Goal: Task Accomplishment & Management: Complete application form

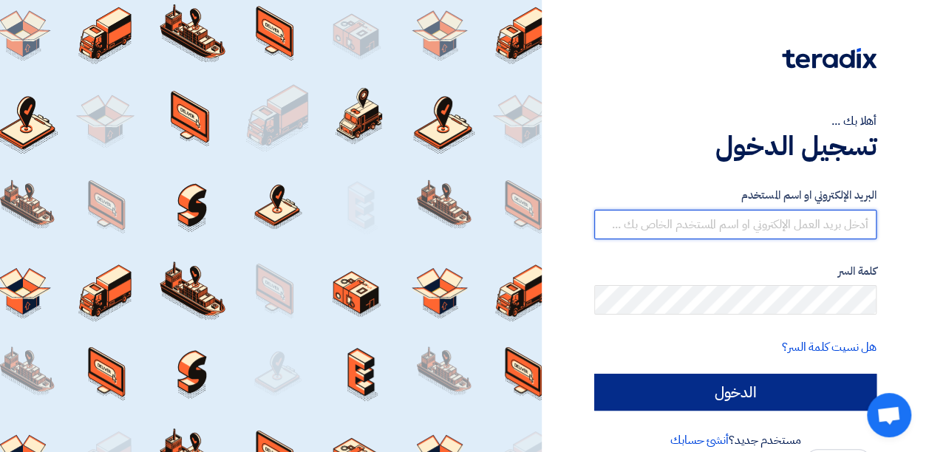
type input "[EMAIL_ADDRESS][DOMAIN_NAME]"
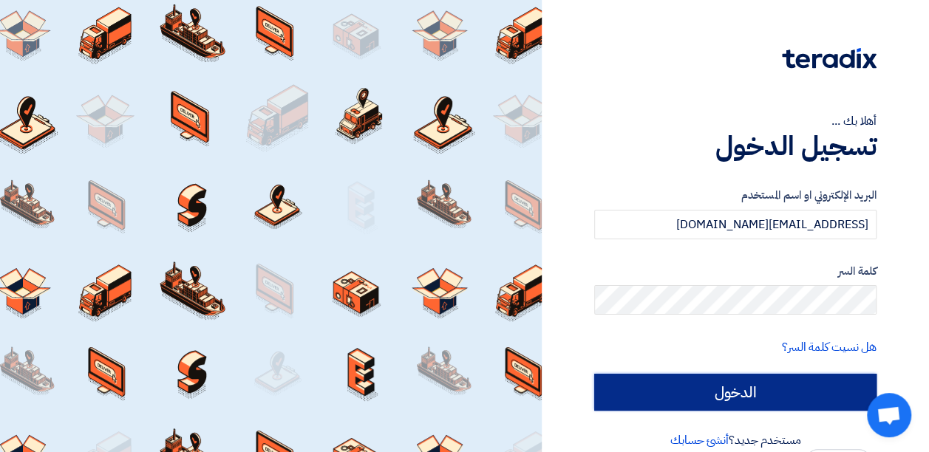
click at [755, 396] on input "الدخول" at bounding box center [735, 392] width 282 height 37
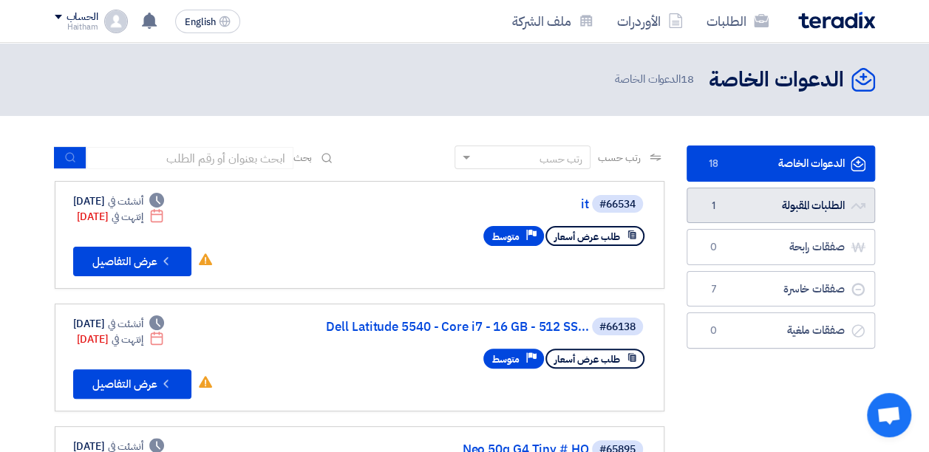
click at [815, 205] on link "الطلبات المقبولة الطلبات المقبولة 1" at bounding box center [781, 206] width 188 height 36
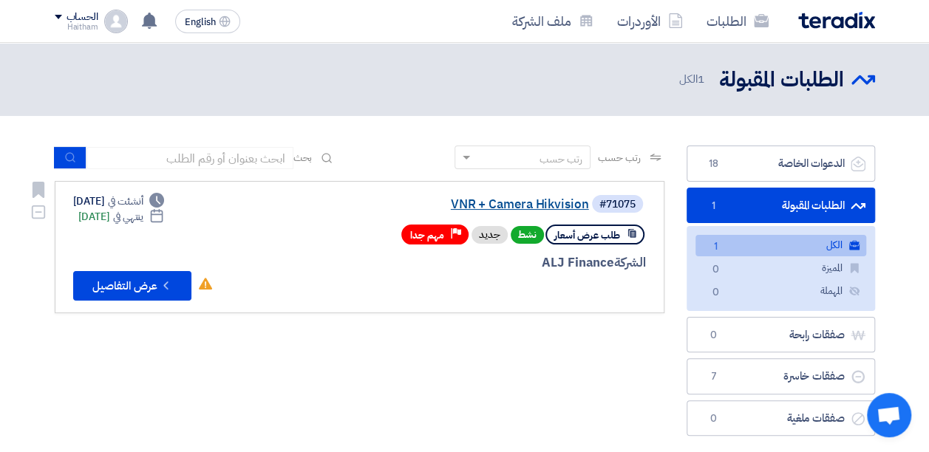
click at [541, 205] on link "VNR + Camera Hikvision" at bounding box center [441, 204] width 296 height 13
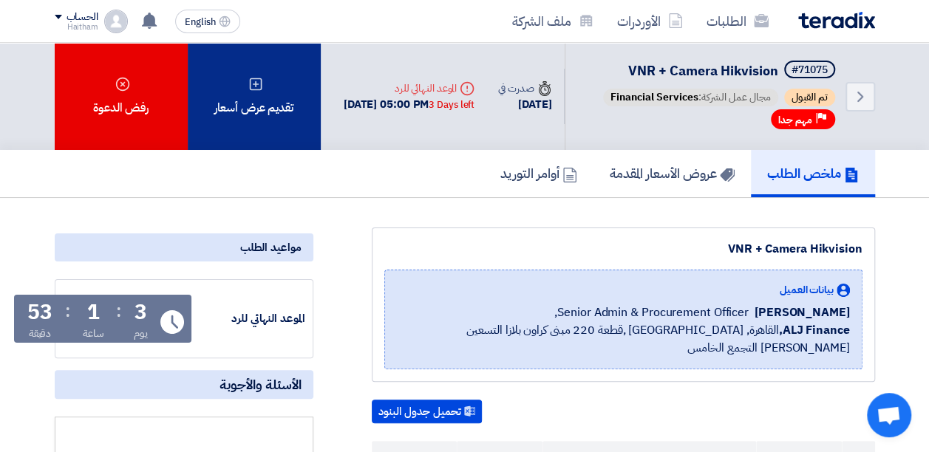
click at [247, 109] on div "تقديم عرض أسعار" at bounding box center [254, 96] width 133 height 107
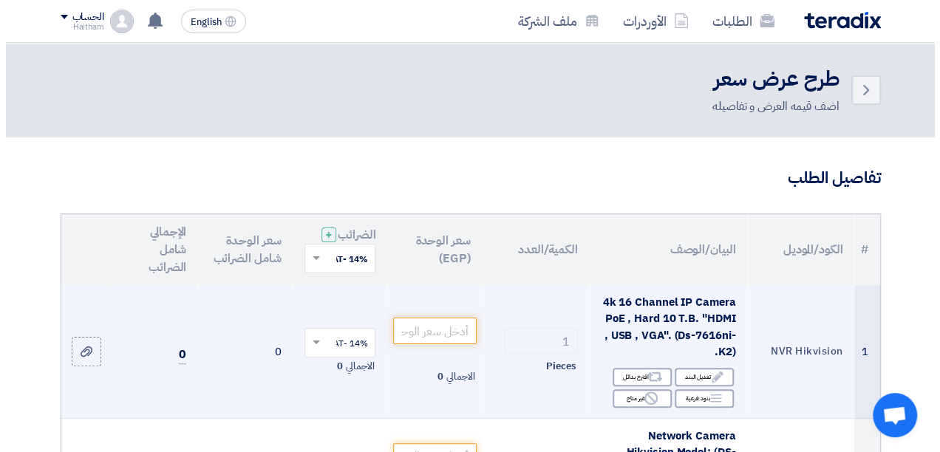
scroll to position [148, 0]
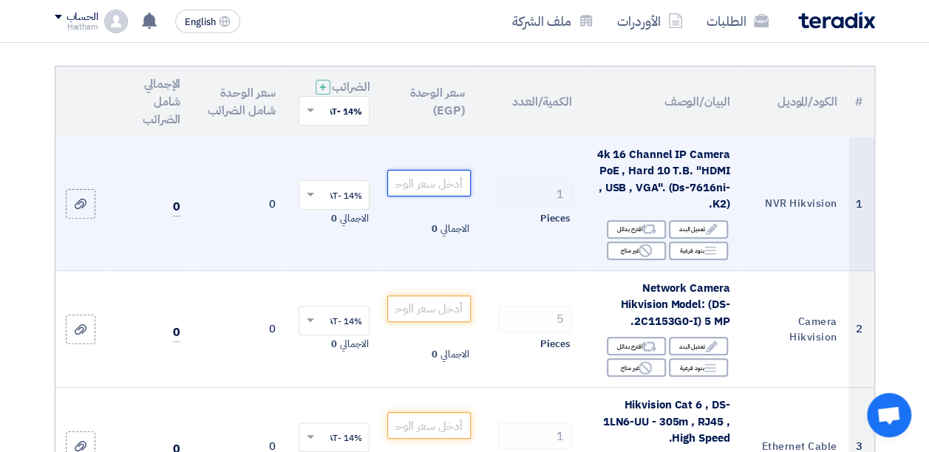
click at [433, 191] on input "number" at bounding box center [428, 183] width 83 height 27
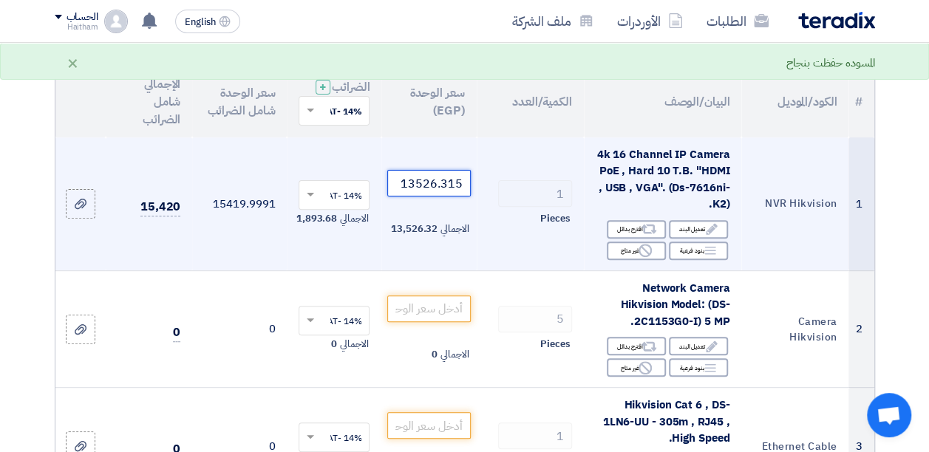
type input "13526.315"
click at [242, 245] on td "15419.9991" at bounding box center [239, 204] width 95 height 134
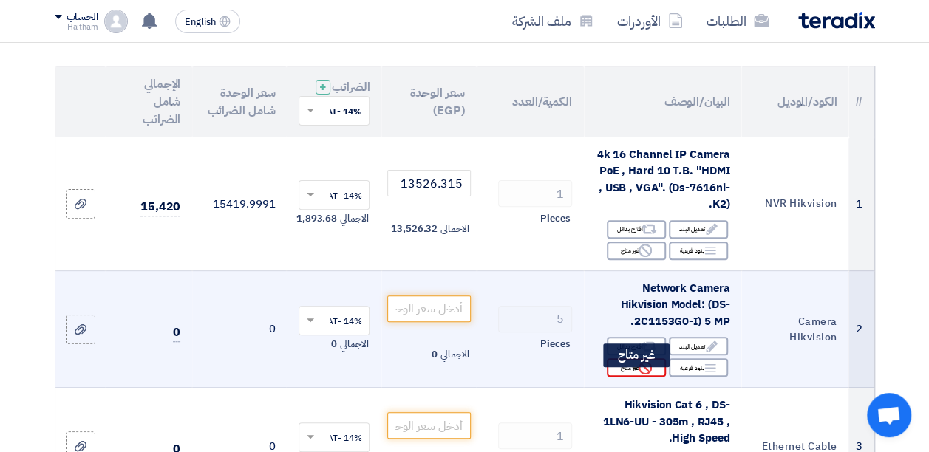
click at [630, 377] on div "Reject غير متاح" at bounding box center [636, 368] width 59 height 18
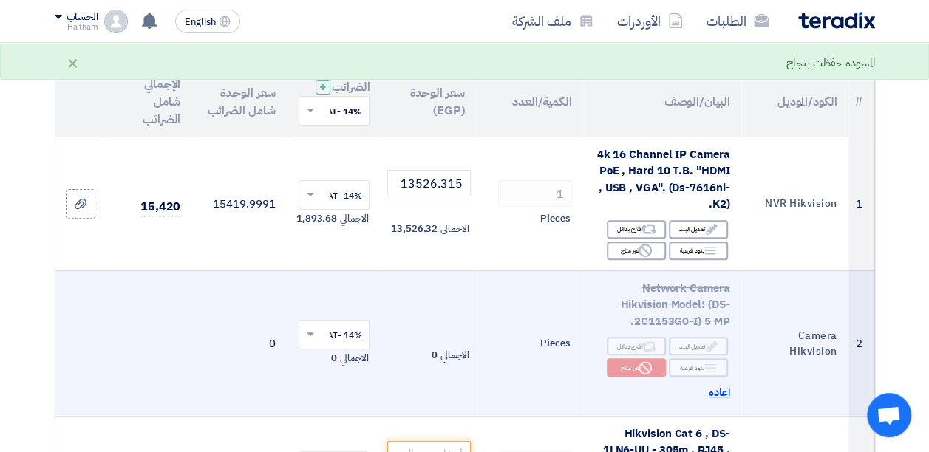
click at [721, 401] on span "اعاده" at bounding box center [719, 392] width 21 height 17
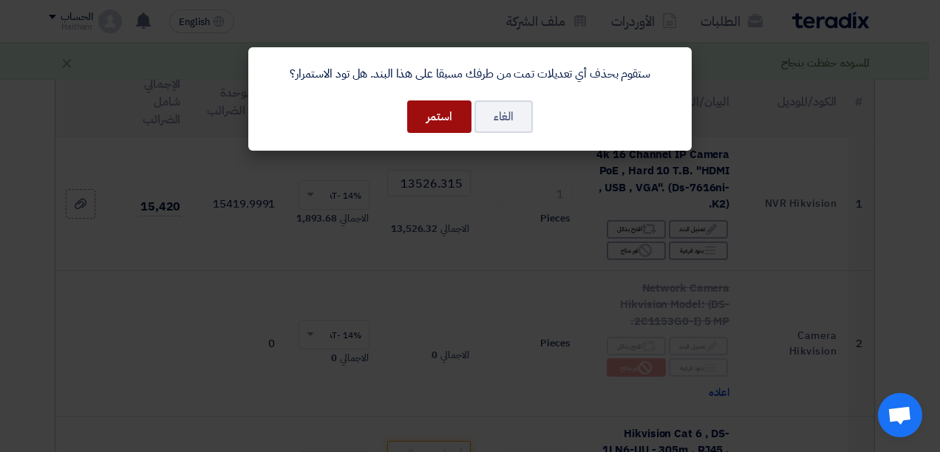
click at [436, 115] on button "استمر" at bounding box center [439, 117] width 64 height 33
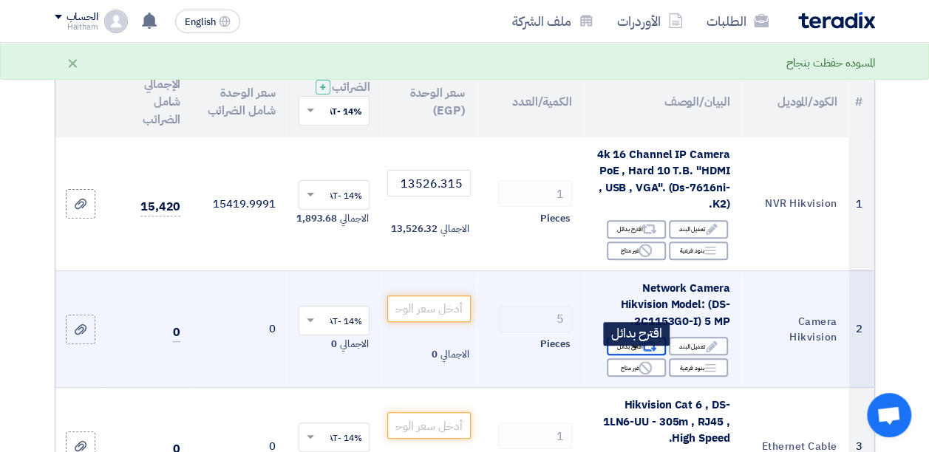
click at [638, 356] on div "Alternative اقترح بدائل" at bounding box center [636, 346] width 59 height 18
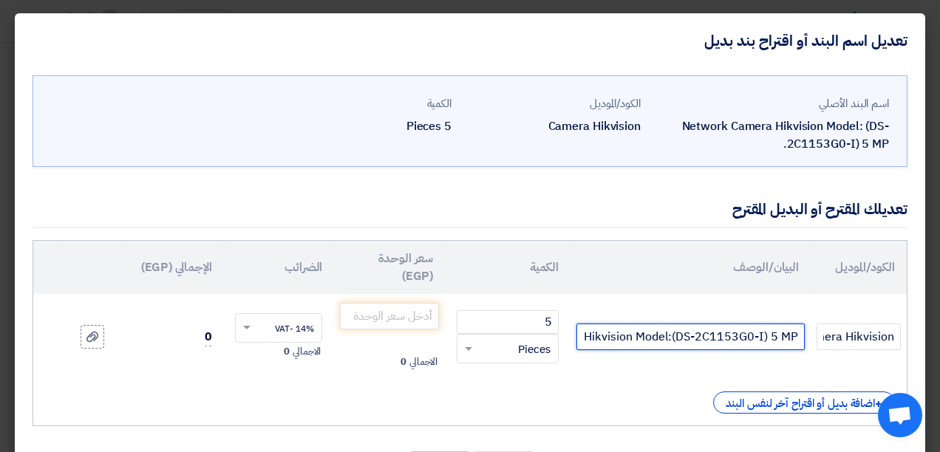
click at [627, 337] on input "Network Camera Hikvision Model:(DS-2C1153G0-I) 5 MP." at bounding box center [691, 337] width 228 height 27
paste input "4MP Build-in Mic Fixed Dome Network Camera"
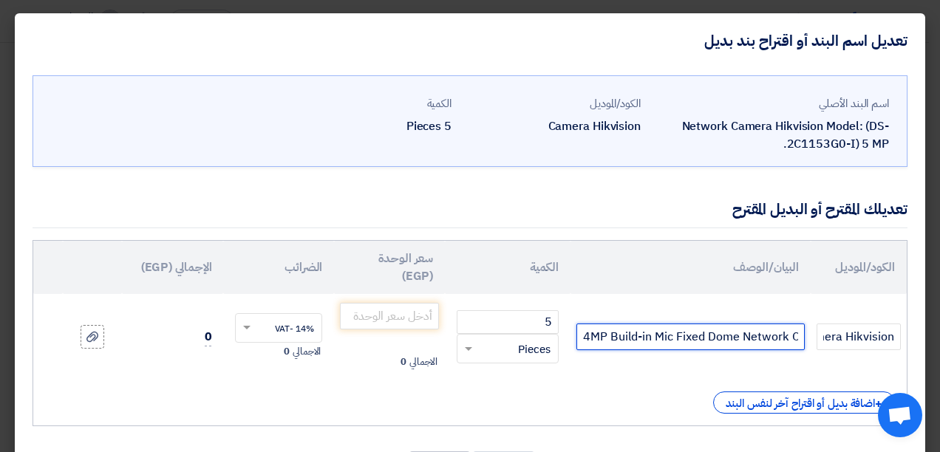
type input "4MP Build-in Mic Fixed Dome Network Camera"
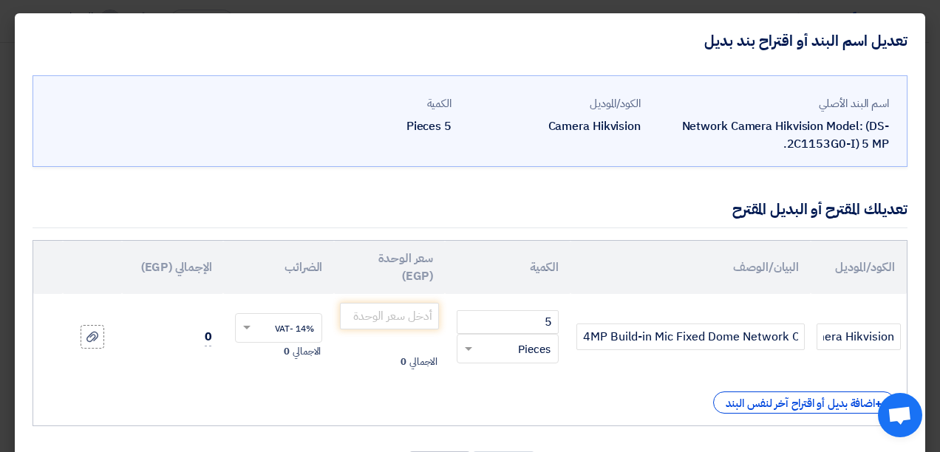
scroll to position [0, 0]
click at [859, 338] on input "Camera Hikvision" at bounding box center [859, 337] width 84 height 27
paste input "DS-2CD1143G0-IUF(2.8mm)"
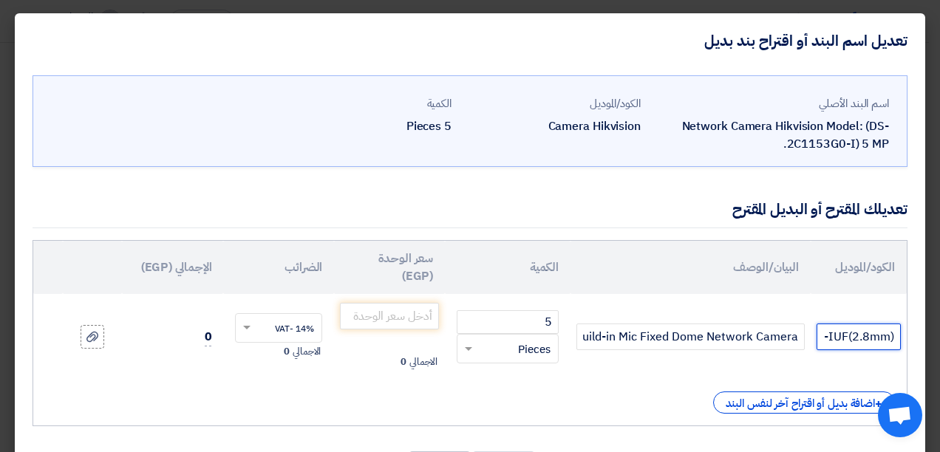
scroll to position [0, -86]
type input "DS-2CD1143G0-IUF(2.8mm)"
click at [423, 314] on input "number" at bounding box center [389, 316] width 99 height 27
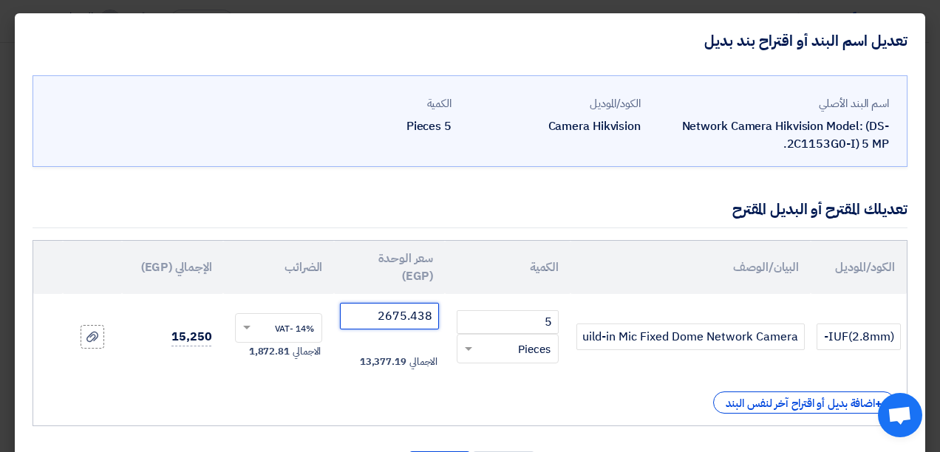
type input "2675.438"
click at [260, 268] on th "الضرائب" at bounding box center [278, 267] width 111 height 53
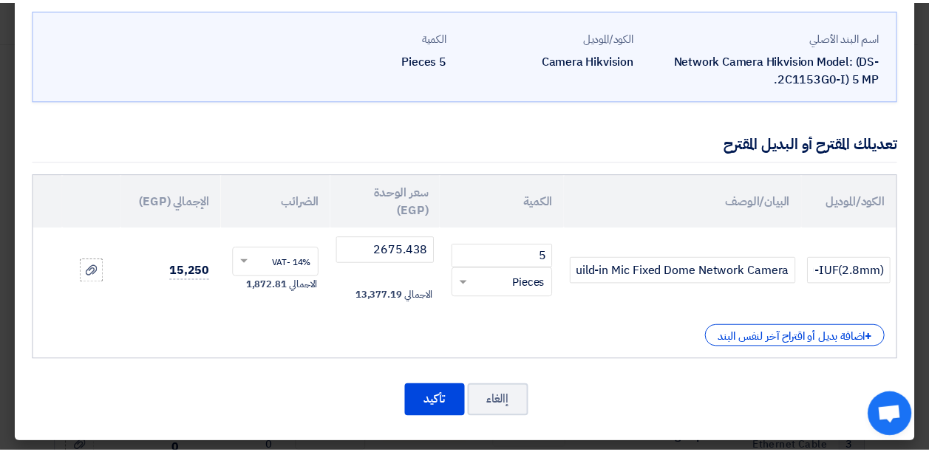
scroll to position [68, 0]
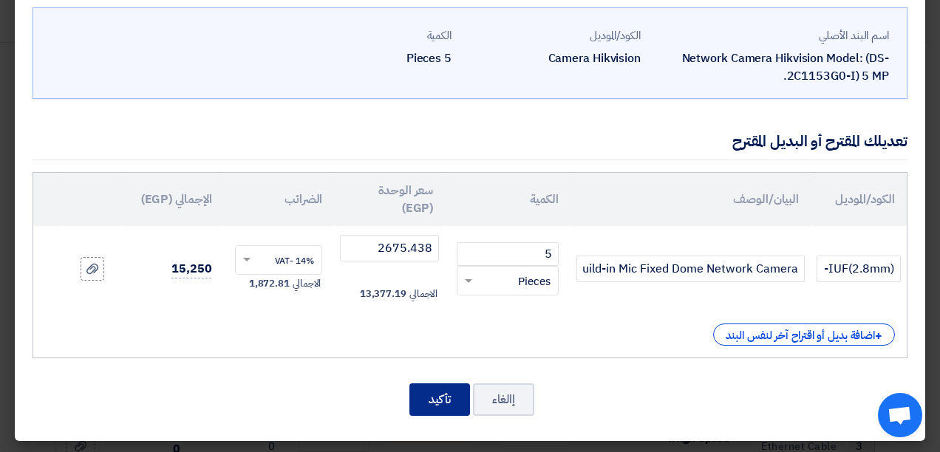
click at [424, 401] on button "تأكيد" at bounding box center [440, 400] width 61 height 33
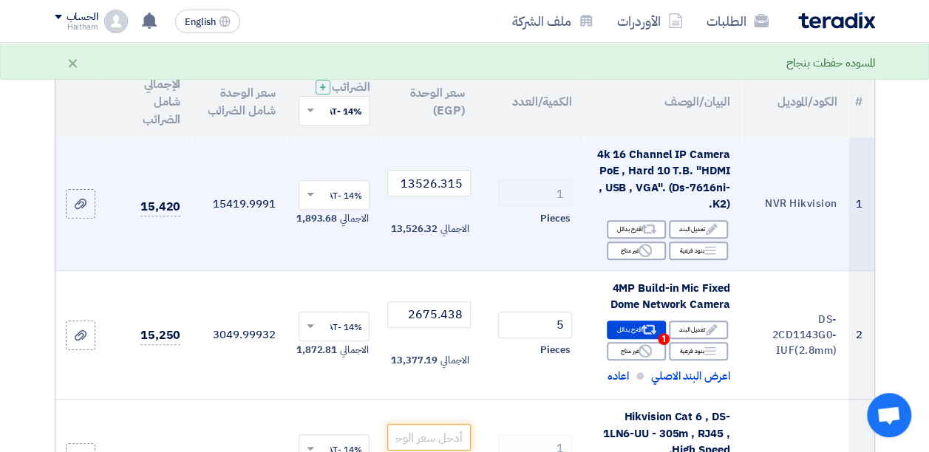
scroll to position [271, 0]
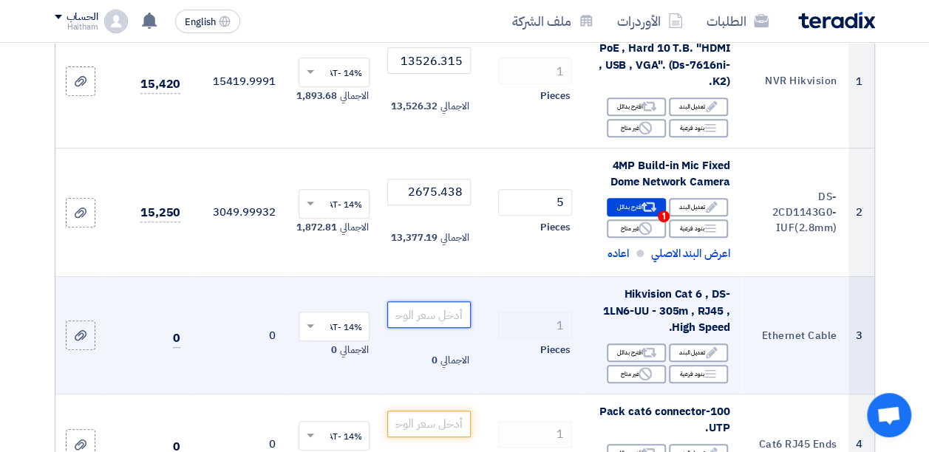
click at [438, 328] on input "number" at bounding box center [428, 315] width 83 height 27
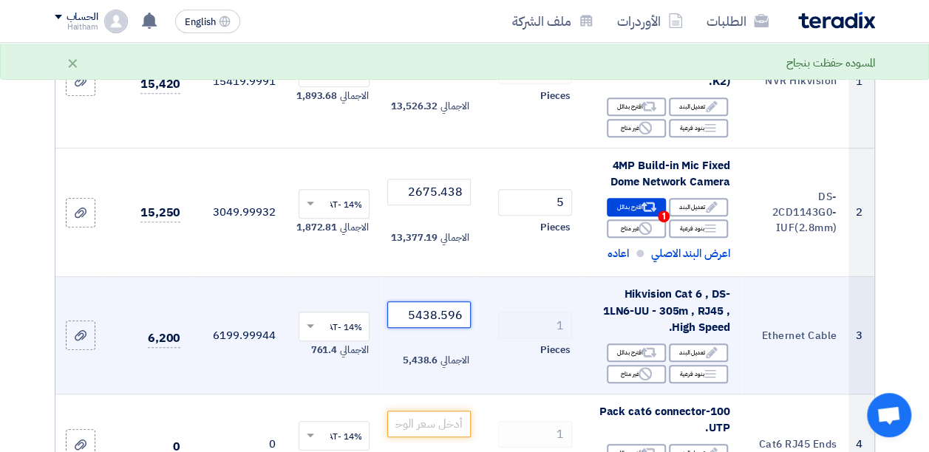
type input "5438.596"
click at [169, 395] on td "6,200" at bounding box center [149, 336] width 86 height 118
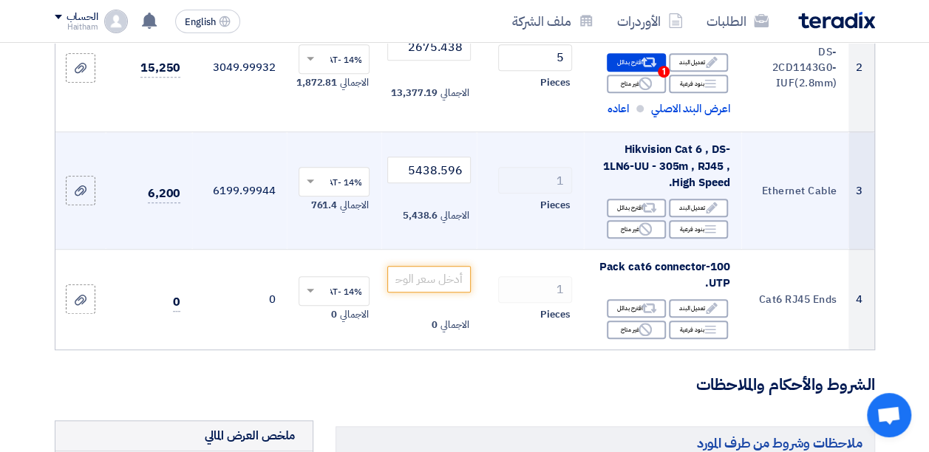
scroll to position [418, 0]
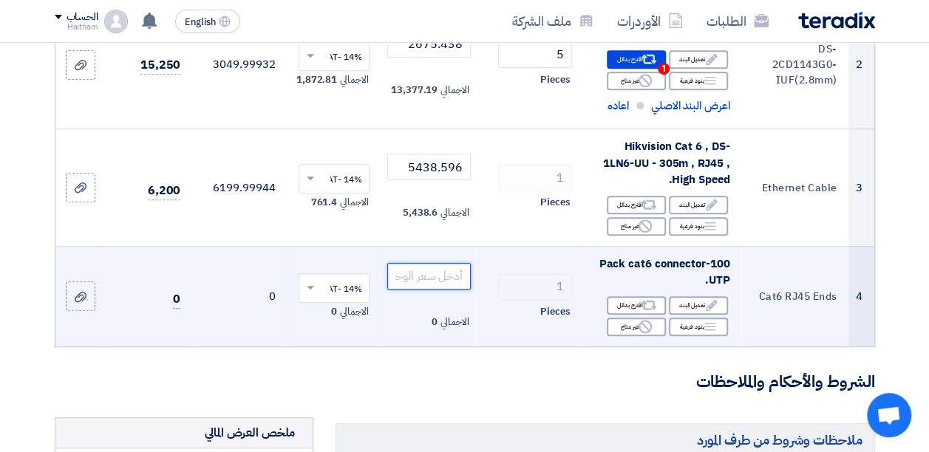
click at [408, 283] on input "number" at bounding box center [428, 276] width 83 height 27
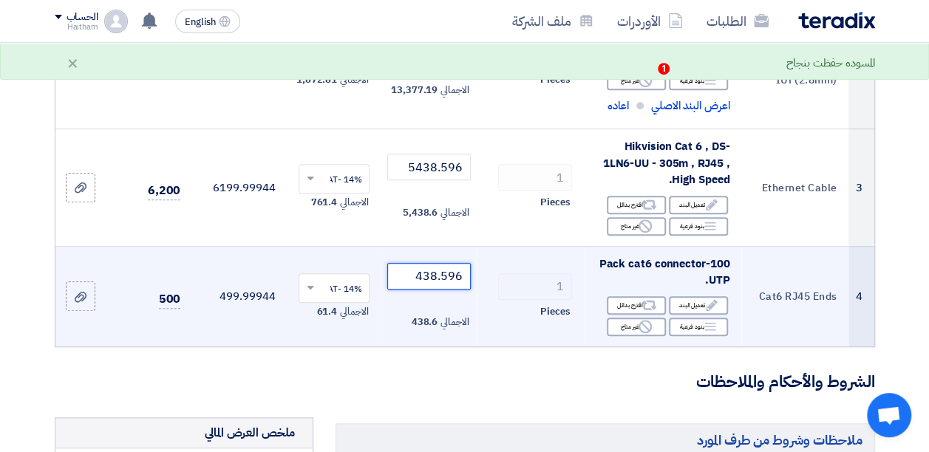
type input "438.596"
click at [197, 347] on td "499.99944" at bounding box center [239, 296] width 95 height 101
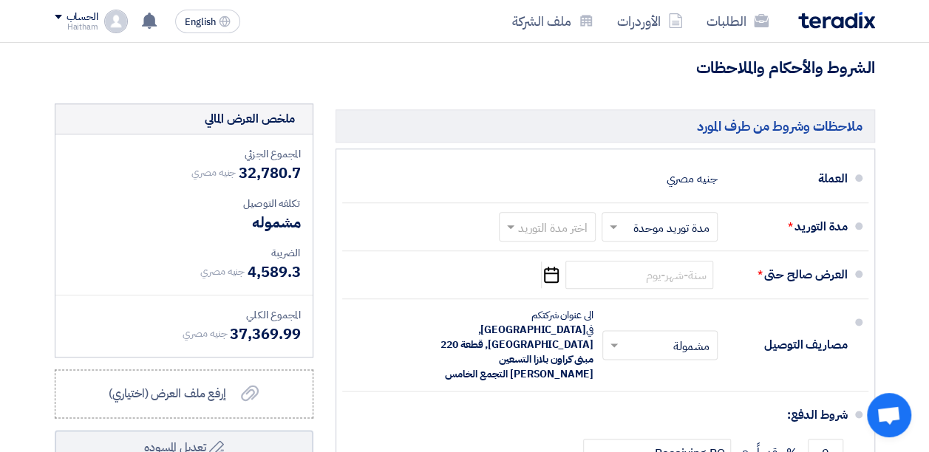
scroll to position [739, 0]
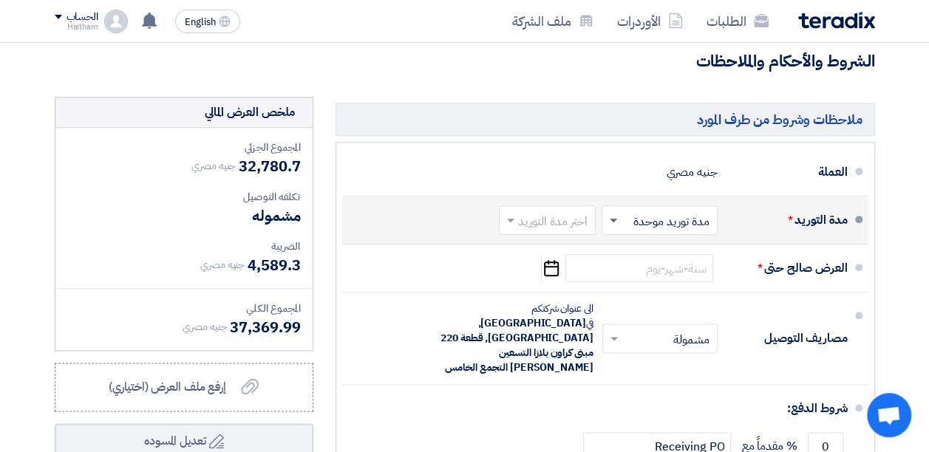
click at [611, 224] on span at bounding box center [613, 221] width 7 height 5
click at [666, 288] on span "مدة توريد موحدة" at bounding box center [674, 280] width 78 height 18
click at [514, 224] on span at bounding box center [510, 221] width 7 height 5
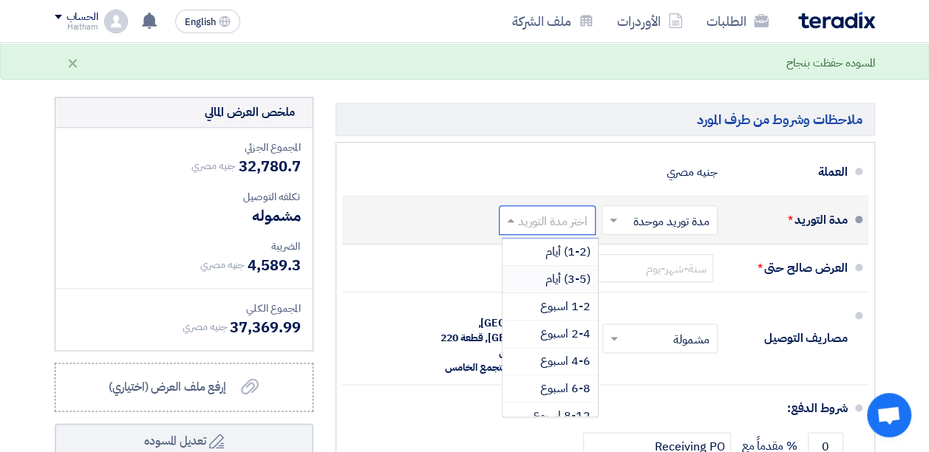
click at [580, 288] on span "(3-5) أيام" at bounding box center [568, 280] width 45 height 18
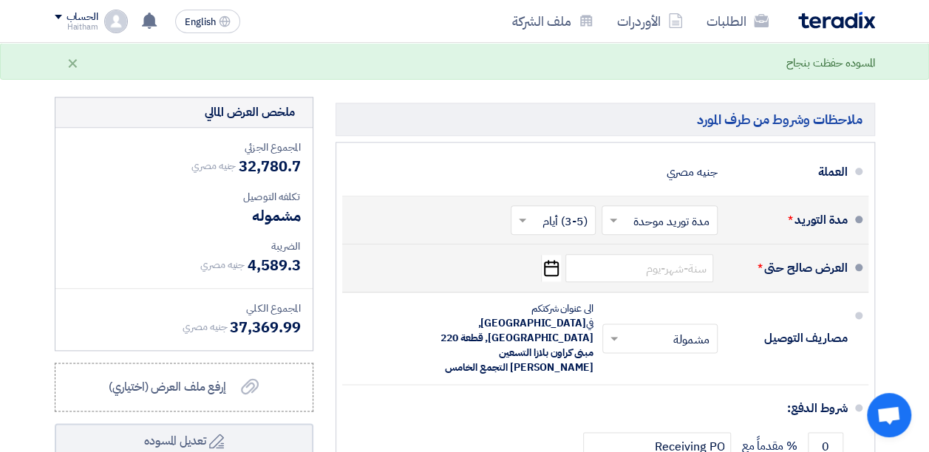
click at [545, 276] on use "button" at bounding box center [551, 268] width 15 height 16
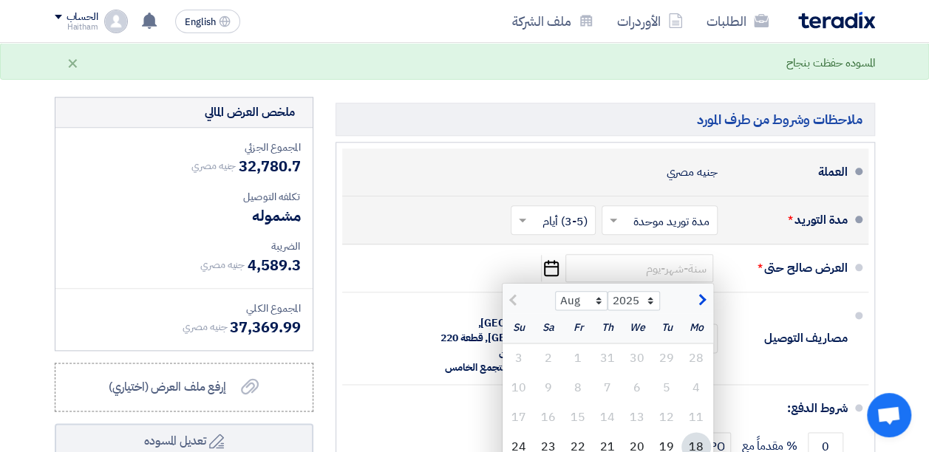
click at [383, 190] on div "العملة جنيه مصري" at bounding box center [601, 171] width 494 height 35
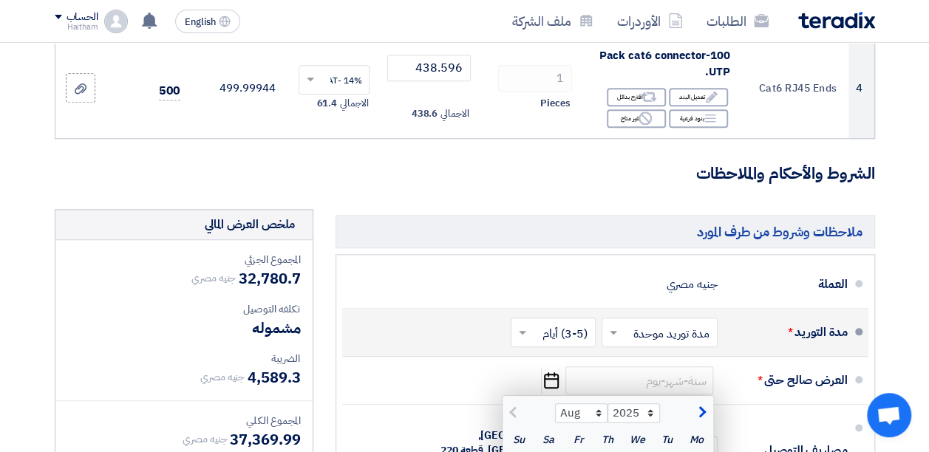
scroll to position [813, 0]
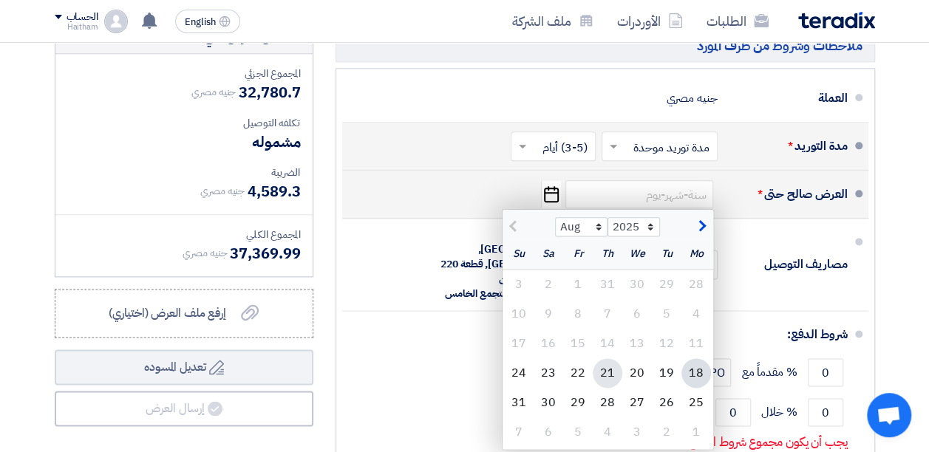
click at [611, 381] on div "21" at bounding box center [608, 374] width 30 height 30
type input "[DATE]"
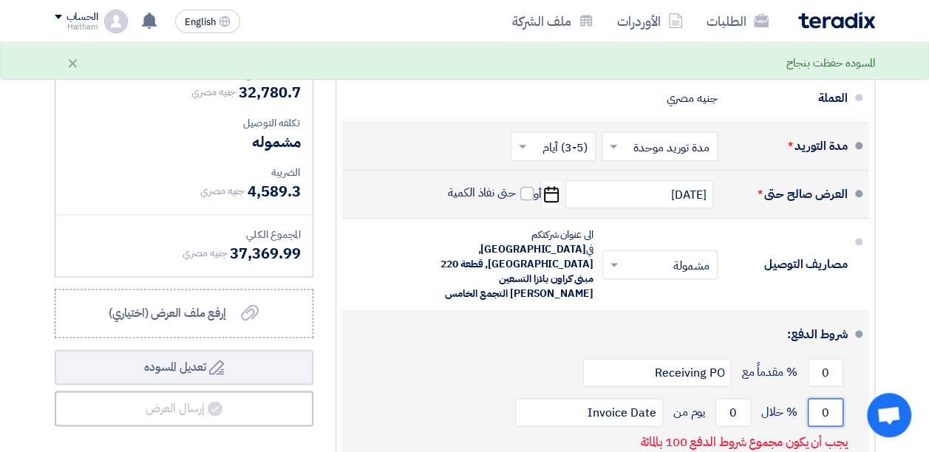
click at [829, 400] on input "0" at bounding box center [825, 412] width 35 height 28
type input "100"
drag, startPoint x: 741, startPoint y: 396, endPoint x: 729, endPoint y: 394, distance: 12.8
click at [729, 398] on input "0" at bounding box center [733, 412] width 35 height 28
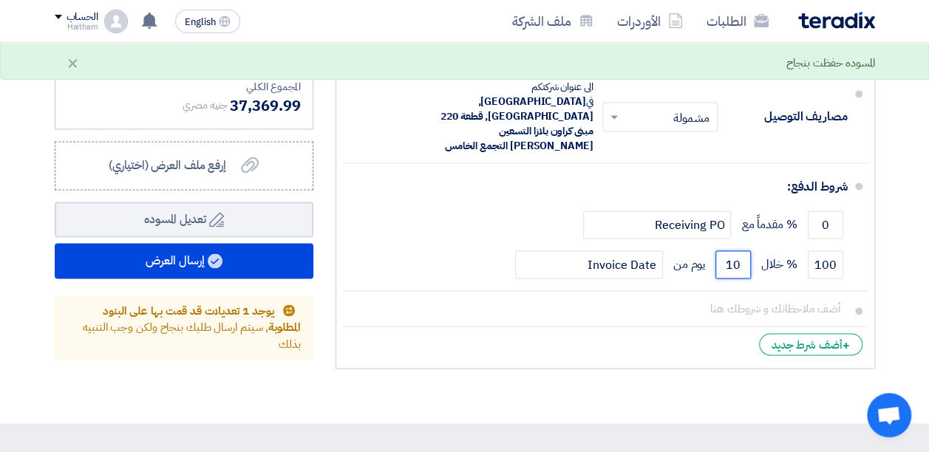
scroll to position [1109, 0]
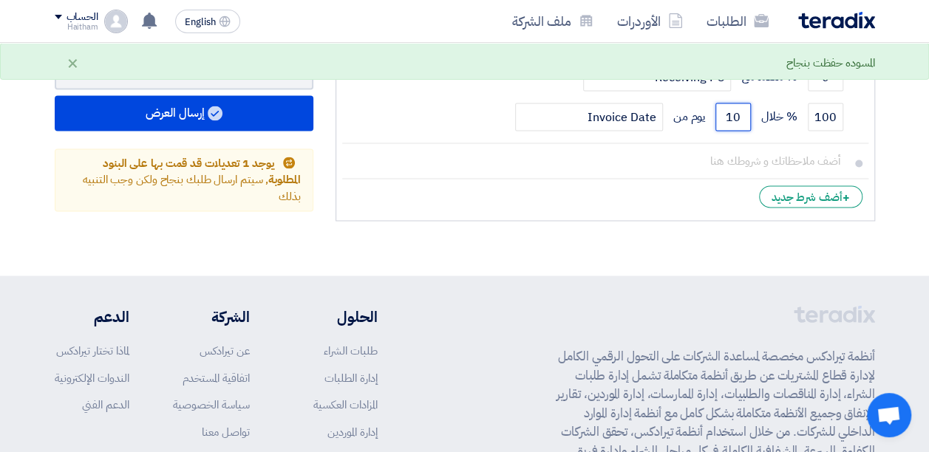
type input "10"
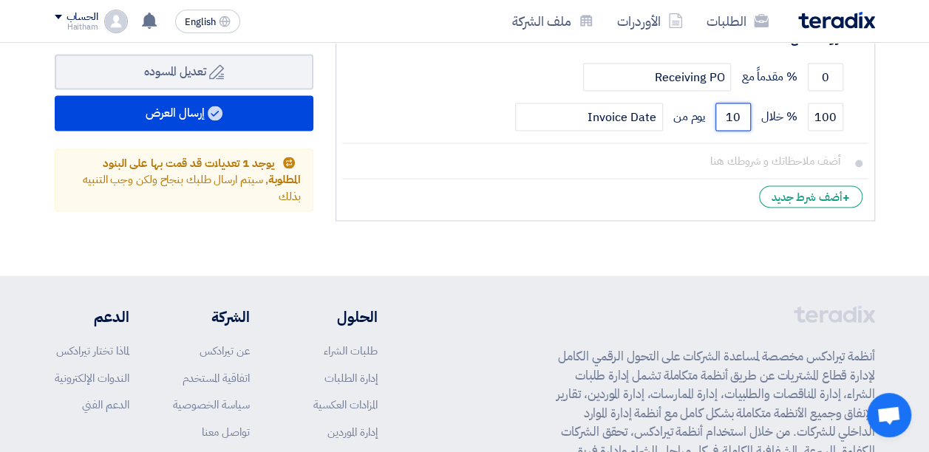
scroll to position [887, 0]
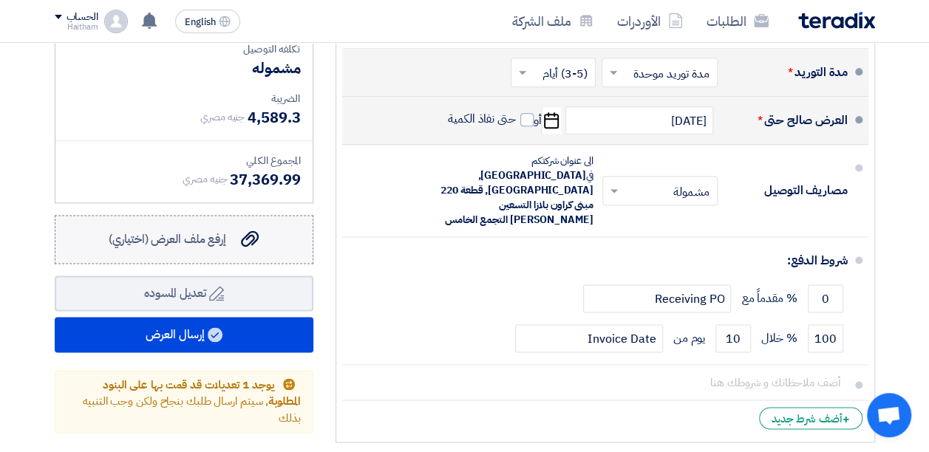
click at [187, 248] on span "إرفع ملف العرض (اختياري)" at bounding box center [168, 240] width 118 height 18
click at [0, 0] on input "إرفع ملف العرض (اختياري) إرفع ملف العرض (اختياري)" at bounding box center [0, 0] width 0 height 0
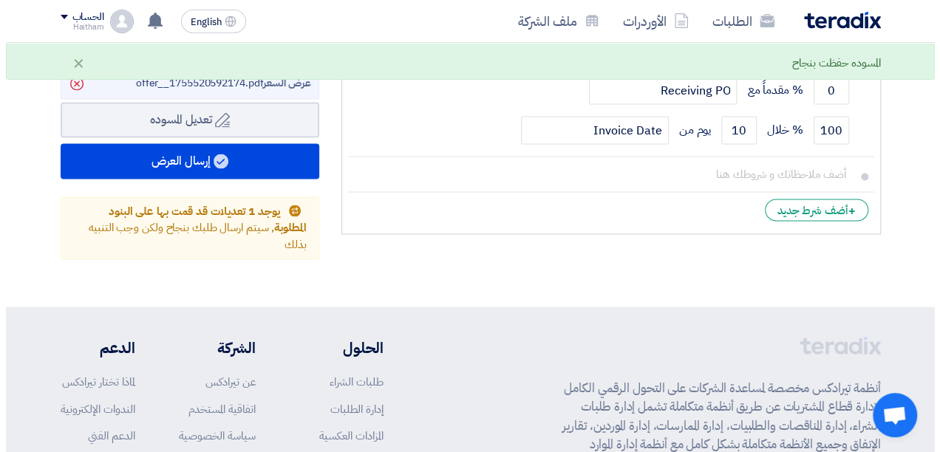
scroll to position [1075, 0]
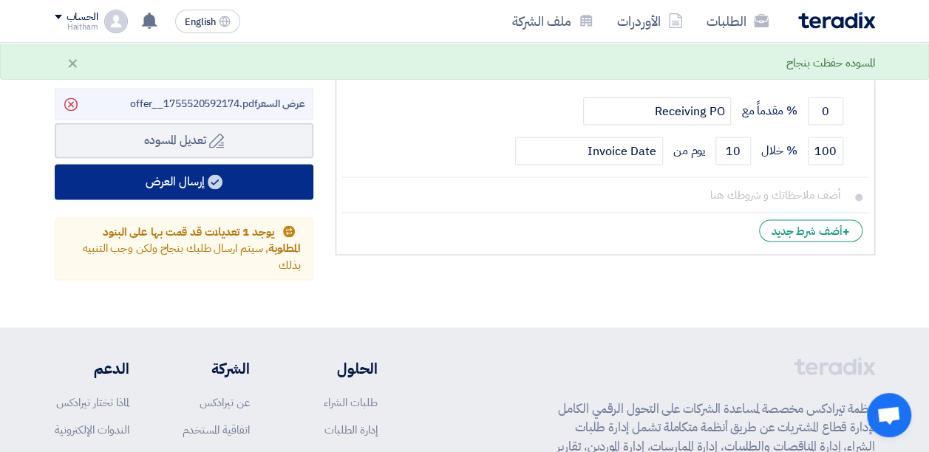
click at [152, 191] on button "إرسال العرض" at bounding box center [184, 181] width 259 height 35
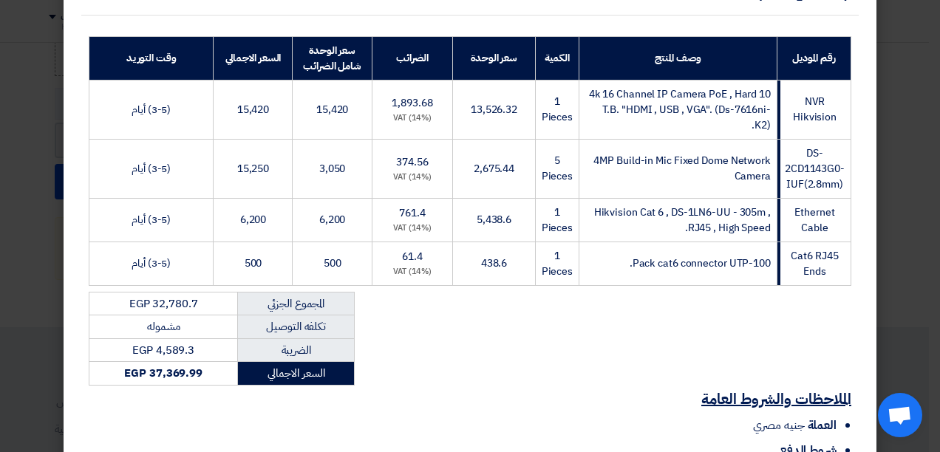
scroll to position [421, 0]
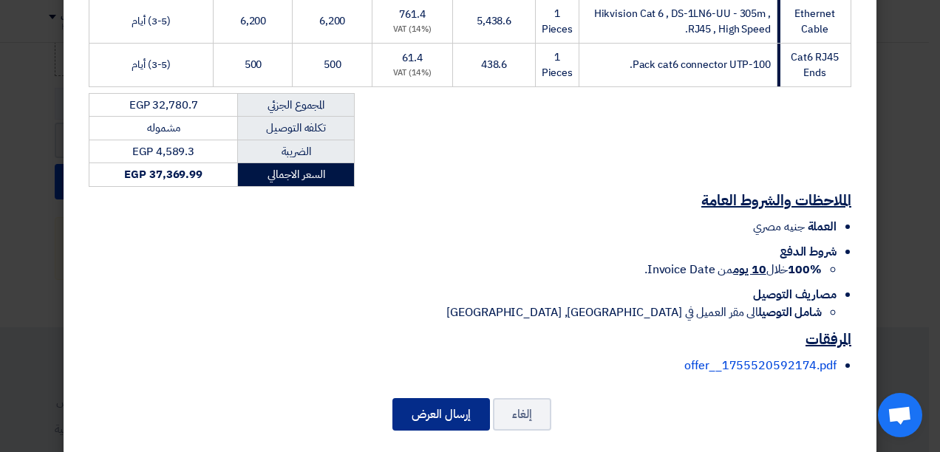
click at [467, 398] on button "إرسال العرض" at bounding box center [442, 414] width 98 height 33
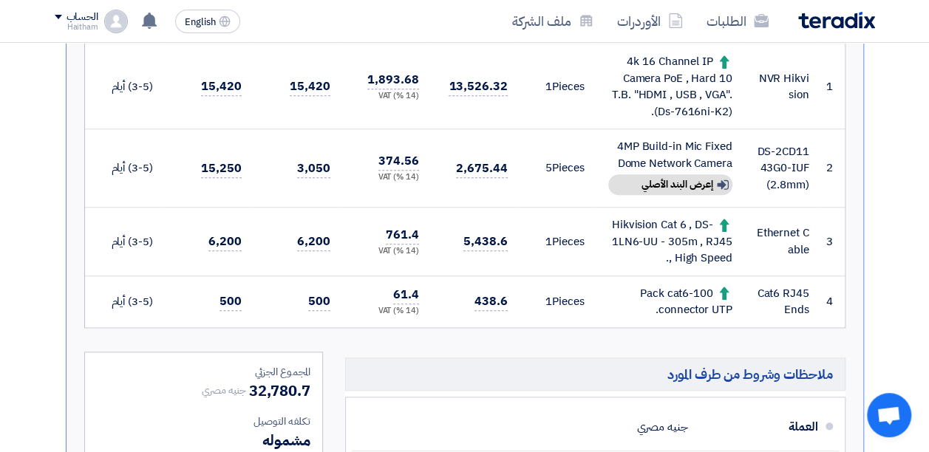
scroll to position [565, 0]
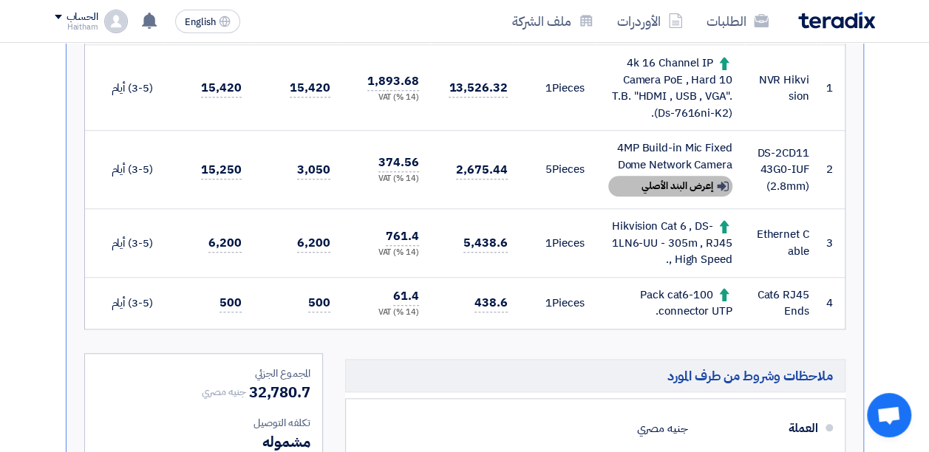
click at [675, 186] on div "Show details إعرض البند الأصلي" at bounding box center [670, 186] width 124 height 21
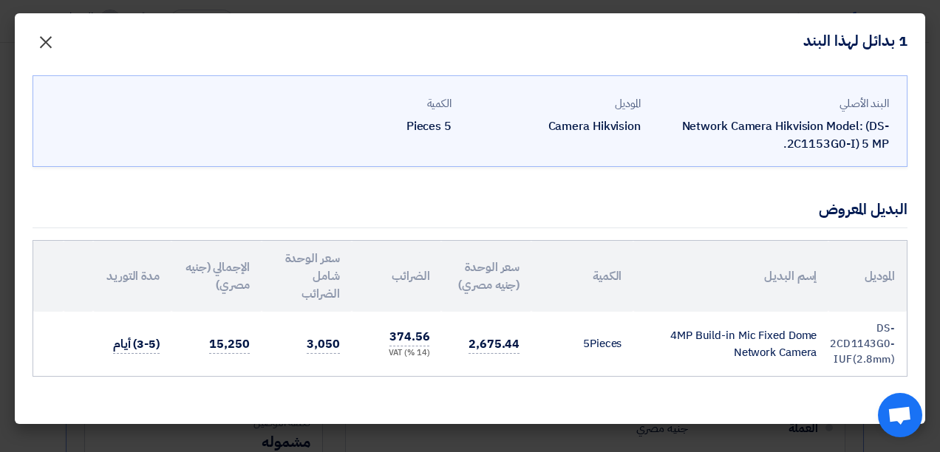
click at [44, 44] on span "×" at bounding box center [46, 41] width 18 height 44
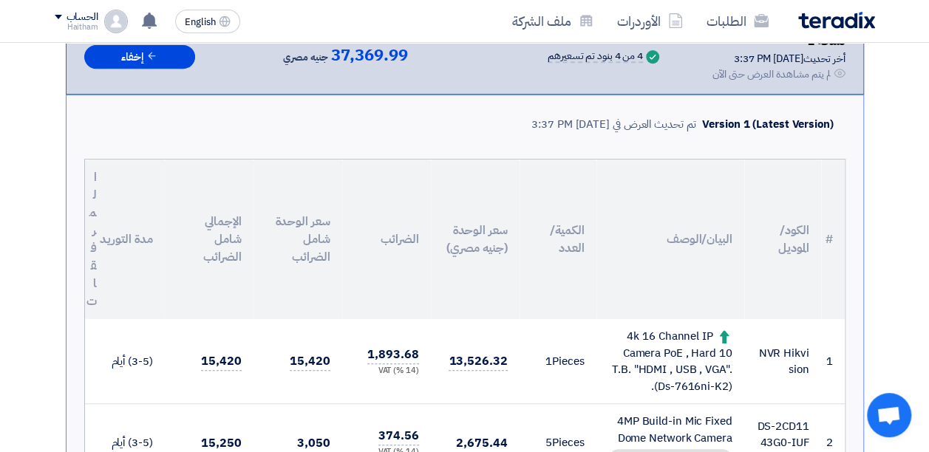
scroll to position [269, 0]
